Goal: Information Seeking & Learning: Learn about a topic

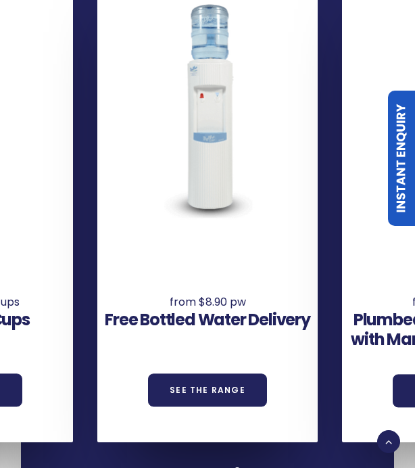
scroll to position [1259, 0]
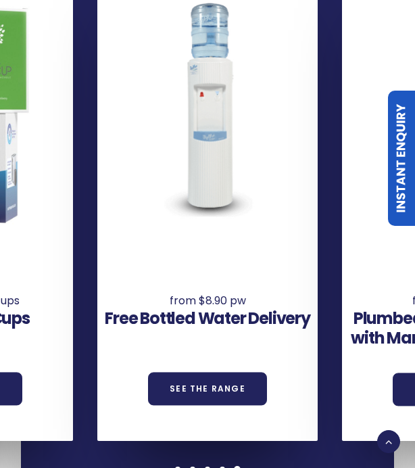
click at [252, 378] on link "See the Range" at bounding box center [207, 388] width 119 height 33
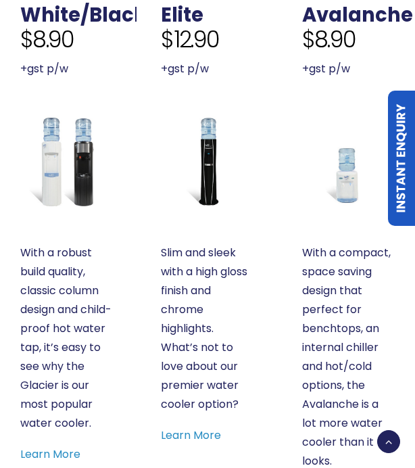
scroll to position [692, 0]
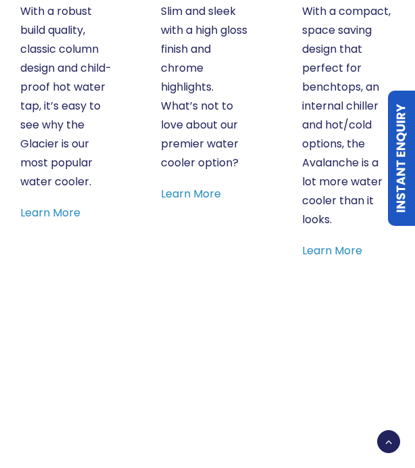
scroll to position [931, 0]
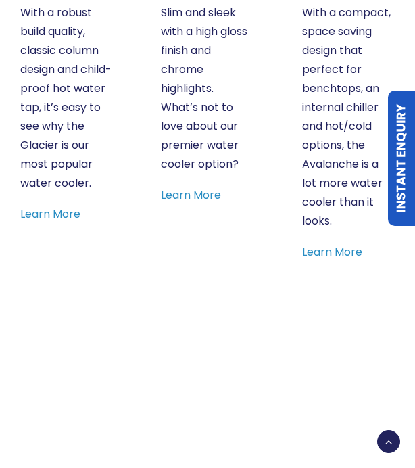
click at [352, 249] on link "Learn More" at bounding box center [332, 252] width 60 height 16
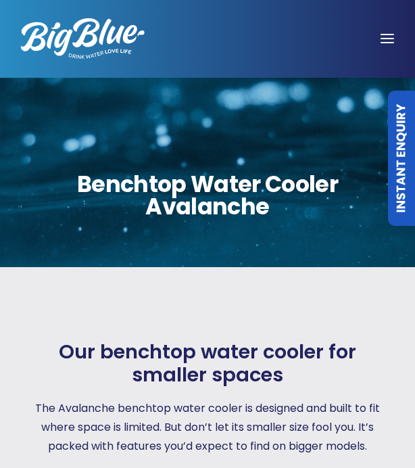
click at [389, 40] on div at bounding box center [387, 39] width 62 height 38
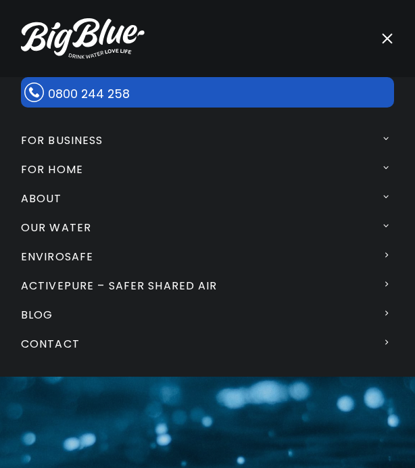
click at [100, 159] on link "For Home" at bounding box center [208, 169] width 422 height 29
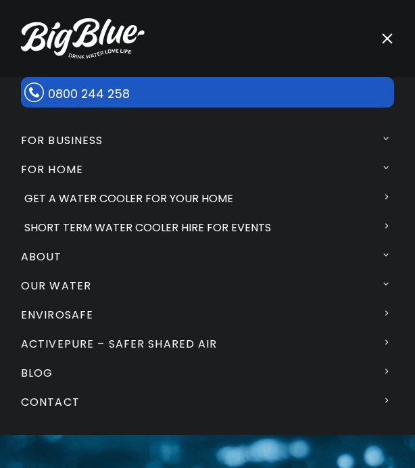
click at [93, 284] on link "Our Water" at bounding box center [208, 285] width 422 height 29
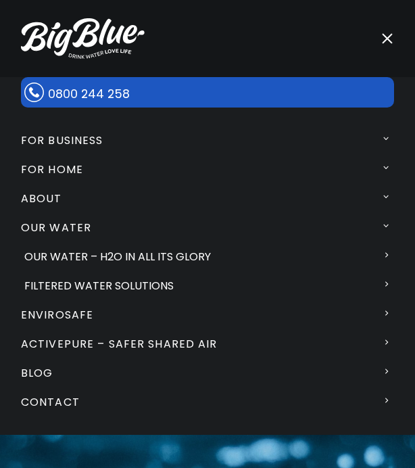
click at [167, 279] on link "Filtered Water Solutions" at bounding box center [209, 285] width 418 height 29
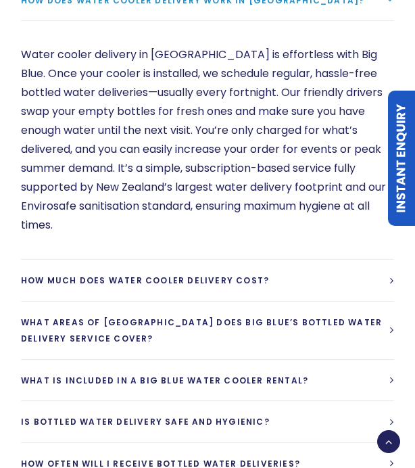
scroll to position [4051, 0]
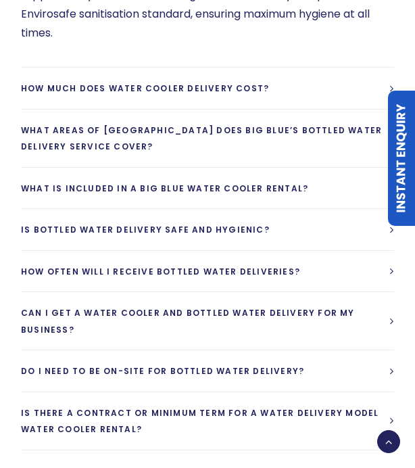
scroll to position [4243, 0]
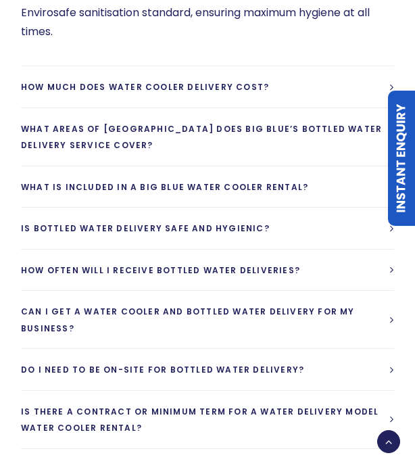
click at [285, 272] on link "How often will I receive bottled water deliveries?" at bounding box center [207, 269] width 373 height 41
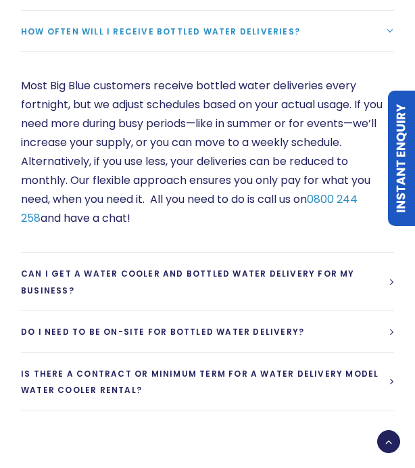
click at [370, 371] on link "Is there a contract or minimum term for a water delivery model water cooler ren…" at bounding box center [207, 381] width 373 height 57
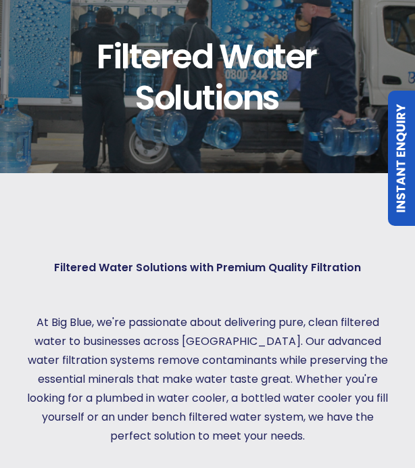
scroll to position [0, 0]
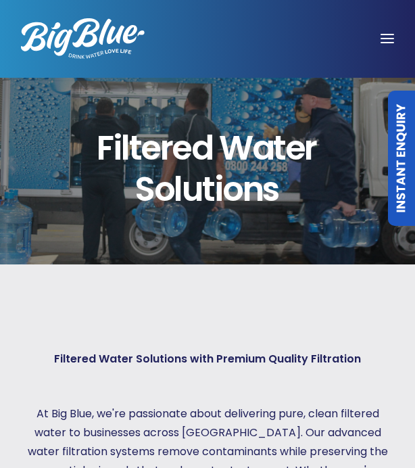
click at [383, 39] on span at bounding box center [387, 38] width 14 height 1
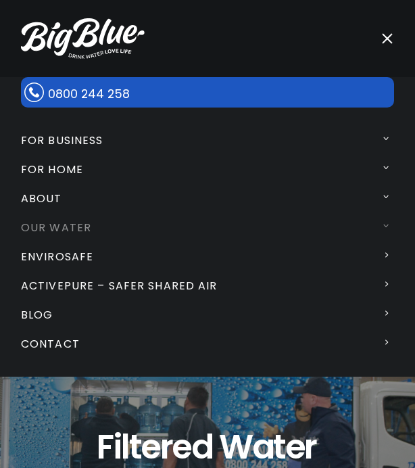
click at [280, 180] on link "For Home" at bounding box center [208, 169] width 422 height 29
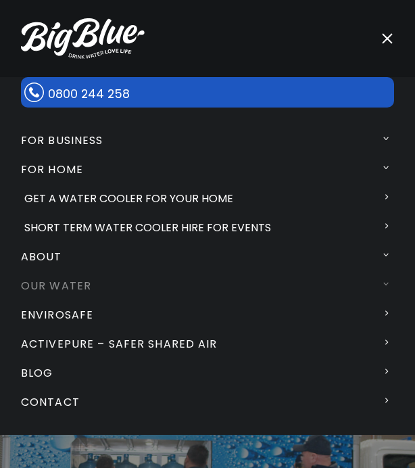
click at [357, 228] on link "Short Term Water Cooler Hire For Events" at bounding box center [209, 227] width 418 height 29
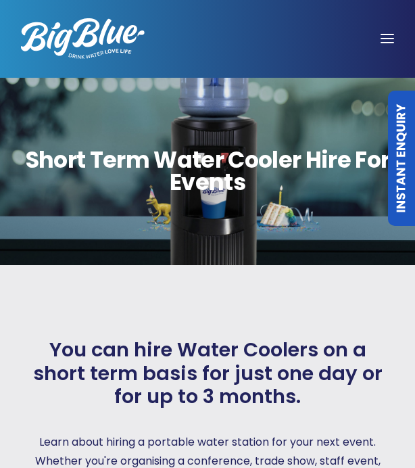
click at [384, 51] on div at bounding box center [387, 39] width 62 height 38
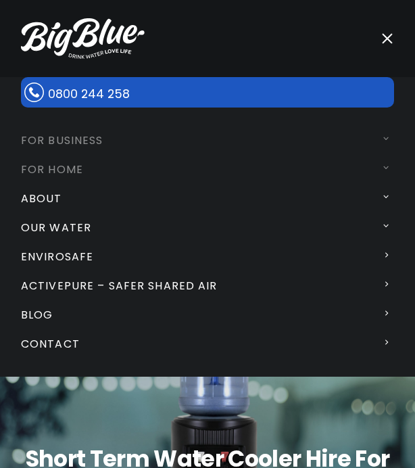
click at [303, 166] on link "For Home" at bounding box center [208, 169] width 422 height 29
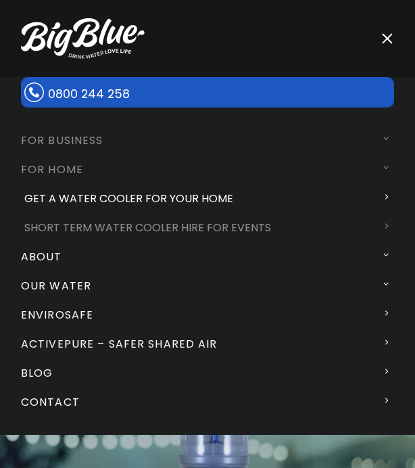
click at [216, 203] on link "Get a water cooler for your home" at bounding box center [209, 198] width 418 height 29
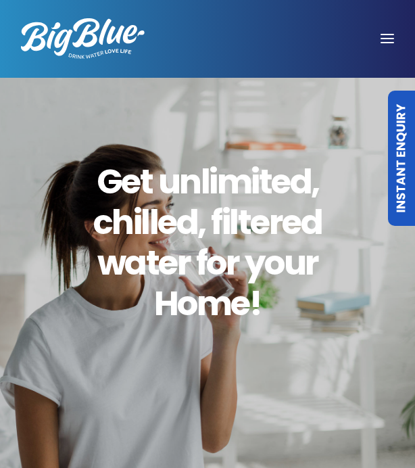
click at [390, 39] on span at bounding box center [387, 38] width 14 height 1
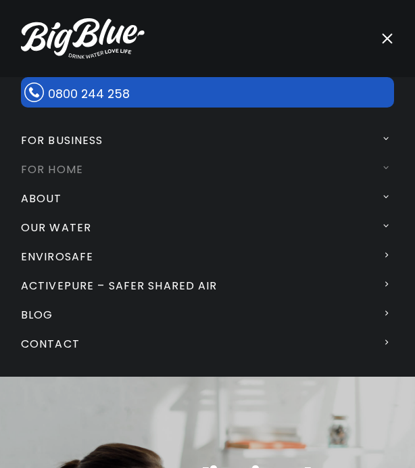
click at [250, 171] on link "For Home" at bounding box center [208, 169] width 422 height 29
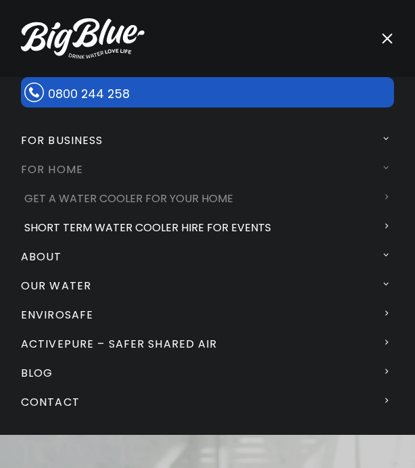
click at [251, 230] on link "Short Term Water Cooler Hire For Events" at bounding box center [209, 227] width 418 height 29
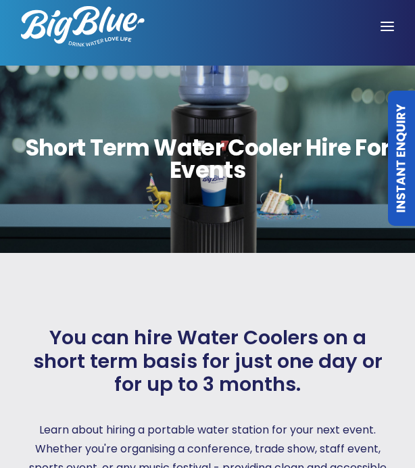
scroll to position [11, 0]
